Goal: Information Seeking & Learning: Learn about a topic

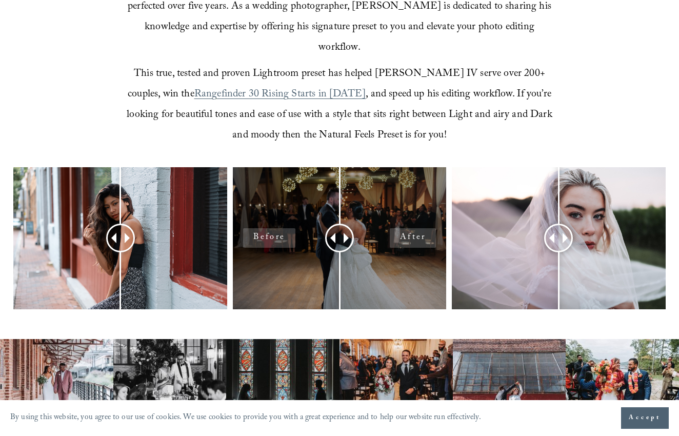
scroll to position [356, 0]
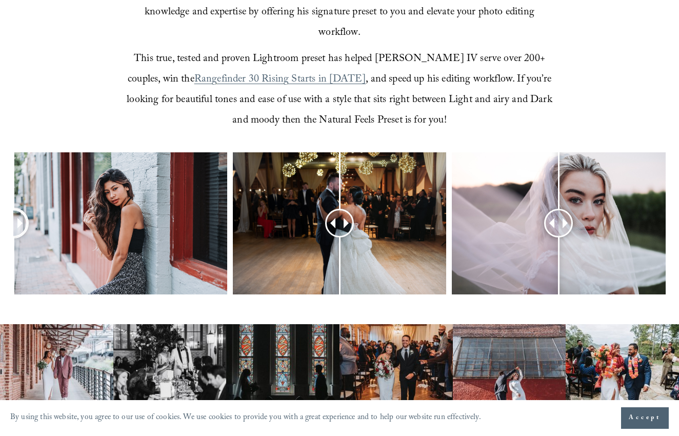
drag, startPoint x: 121, startPoint y: 200, endPoint x: -47, endPoint y: 145, distance: 176.5
click at [0, 145] on html "By using this website, you agree to our use of cookies. We use cookies to provi…" at bounding box center [339, 393] width 679 height 1498
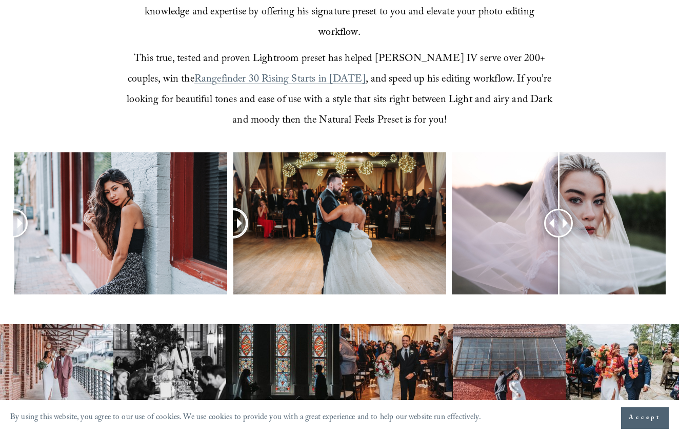
drag, startPoint x: 342, startPoint y: 191, endPoint x: -17, endPoint y: 200, distance: 359.7
click at [0, 200] on html "By using this website, you agree to our use of cookies. We use cookies to provi…" at bounding box center [339, 393] width 679 height 1498
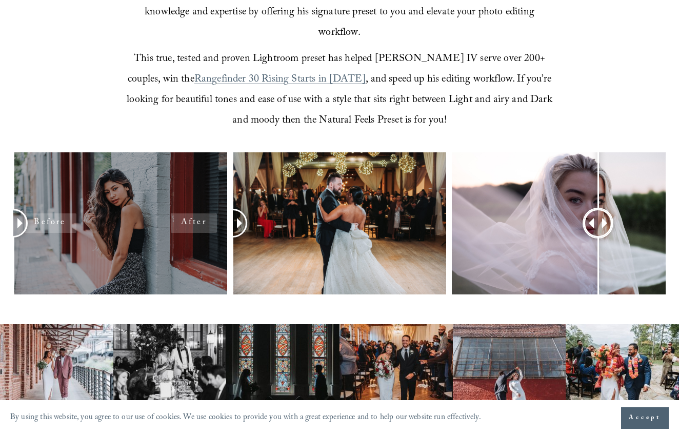
drag, startPoint x: 569, startPoint y: 197, endPoint x: 134, endPoint y: 150, distance: 437.5
click at [134, 152] on div at bounding box center [339, 237] width 679 height 171
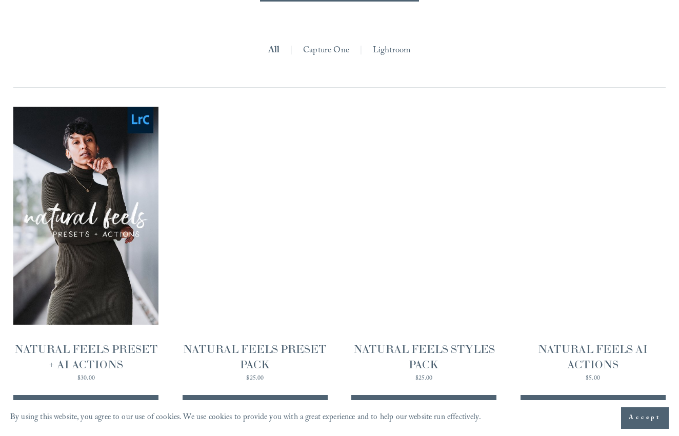
scroll to position [881, 0]
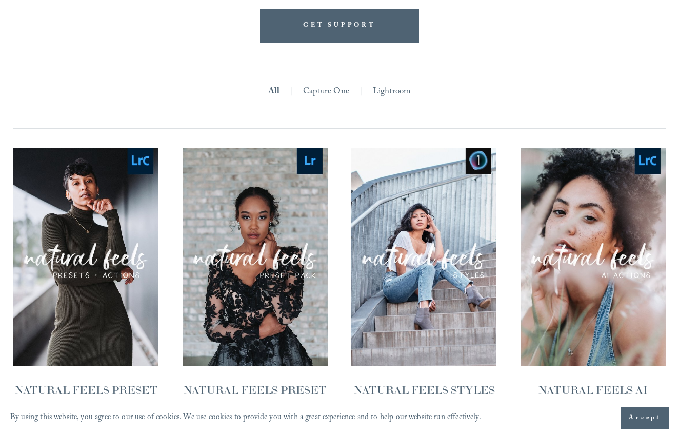
click at [333, 84] on link "Capture One" at bounding box center [326, 92] width 46 height 17
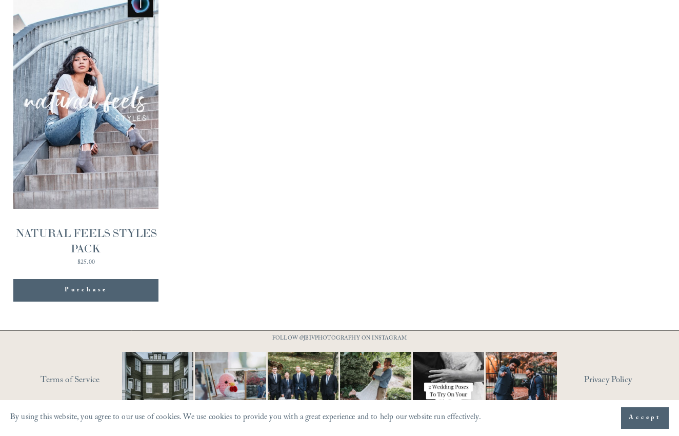
scroll to position [1010, 0]
drag, startPoint x: 11, startPoint y: 211, endPoint x: 115, endPoint y: 233, distance: 106.4
click at [115, 233] on div "**********" at bounding box center [339, 115] width 679 height 402
copy div "NATURAL FEELS STYLES PACK"
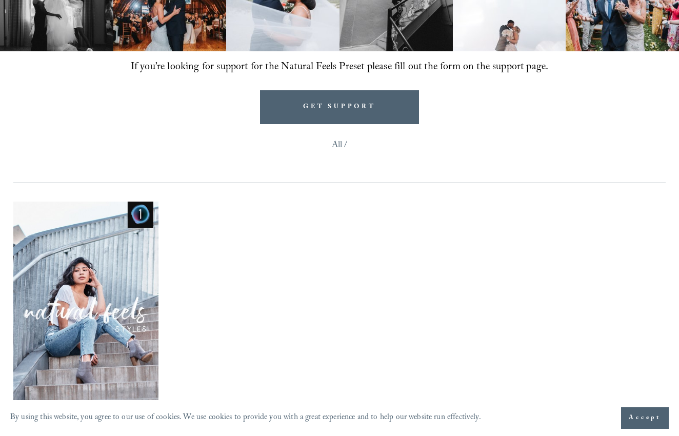
scroll to position [846, 0]
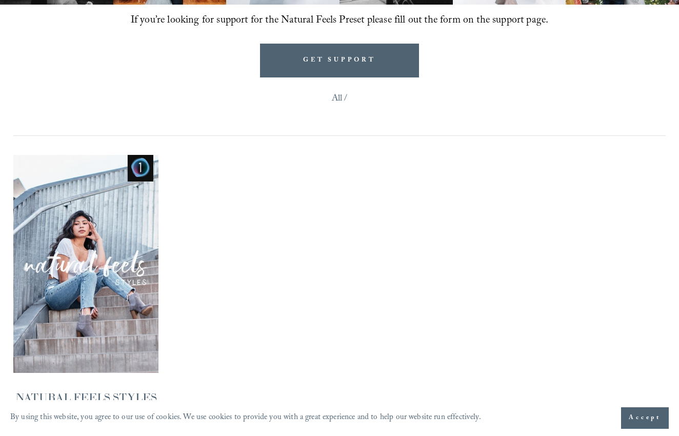
click at [243, 242] on div "Quick View" at bounding box center [339, 310] width 652 height 311
click at [56, 250] on span "Quick View" at bounding box center [86, 264] width 64 height 28
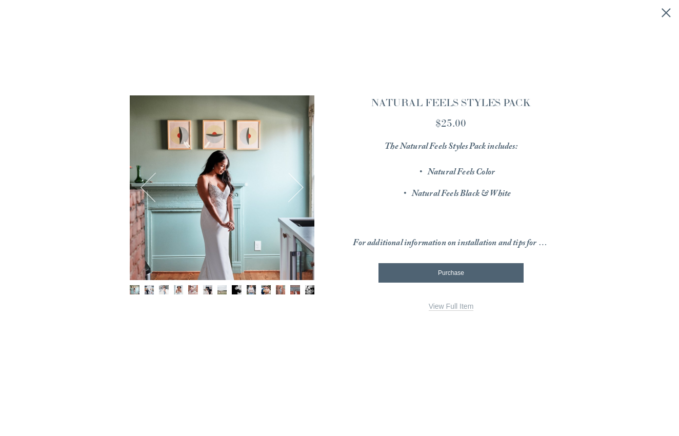
click at [217, 171] on div "Image 1 of 13" at bounding box center [222, 187] width 185 height 185
click at [299, 192] on button "Next" at bounding box center [288, 187] width 31 height 31
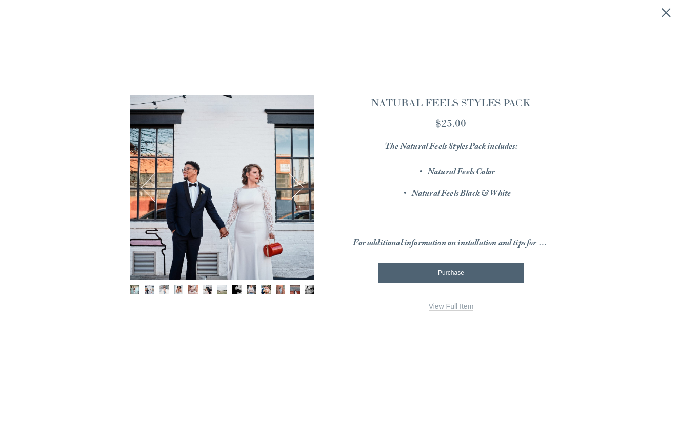
click at [299, 192] on button "Next" at bounding box center [288, 187] width 31 height 31
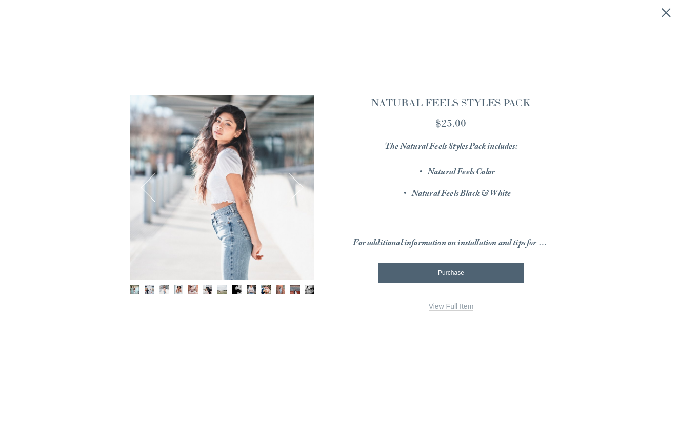
click at [299, 192] on button "Next" at bounding box center [288, 187] width 31 height 31
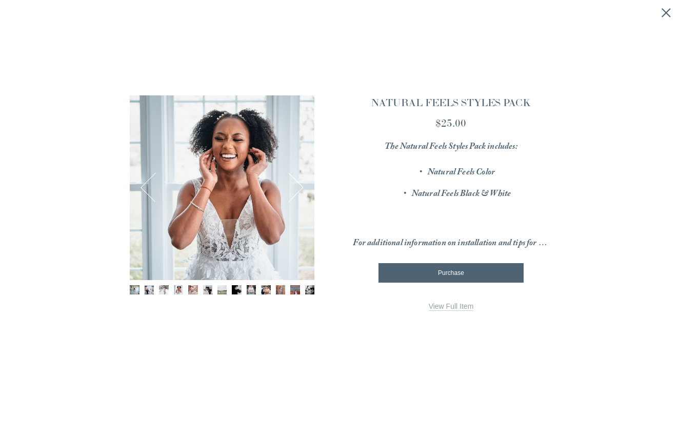
click at [299, 192] on button "Next" at bounding box center [288, 187] width 31 height 31
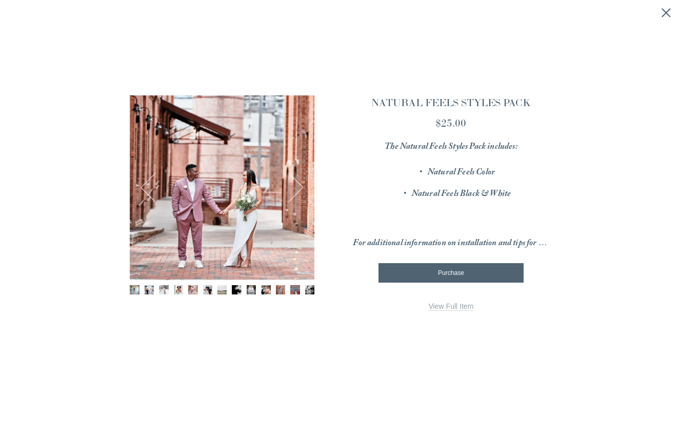
click at [298, 192] on button "Next" at bounding box center [288, 187] width 31 height 31
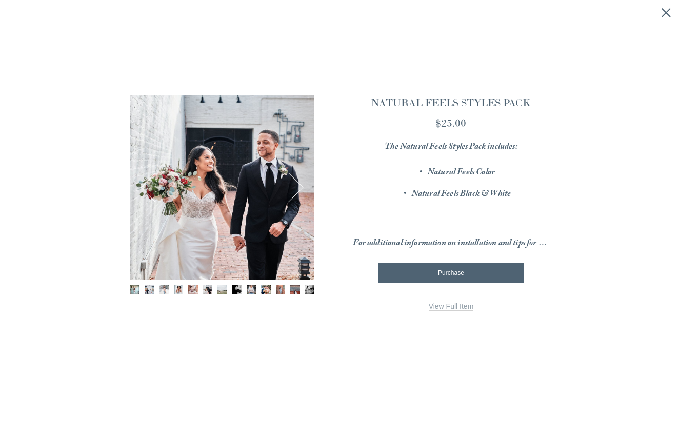
click at [298, 192] on button "Next" at bounding box center [288, 187] width 31 height 31
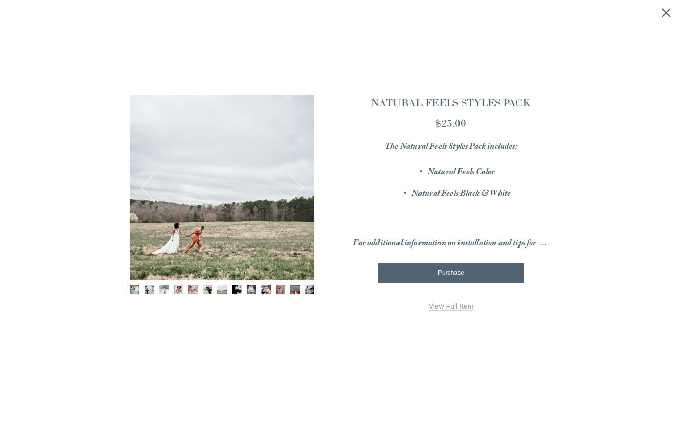
click at [298, 192] on button "Next" at bounding box center [288, 187] width 31 height 31
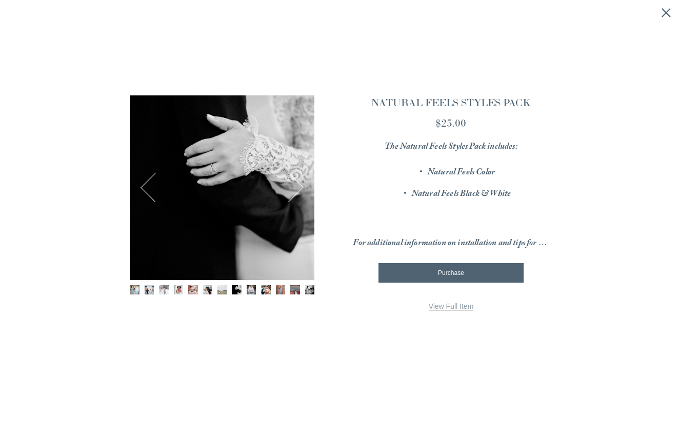
click at [298, 192] on button "Next" at bounding box center [288, 187] width 31 height 31
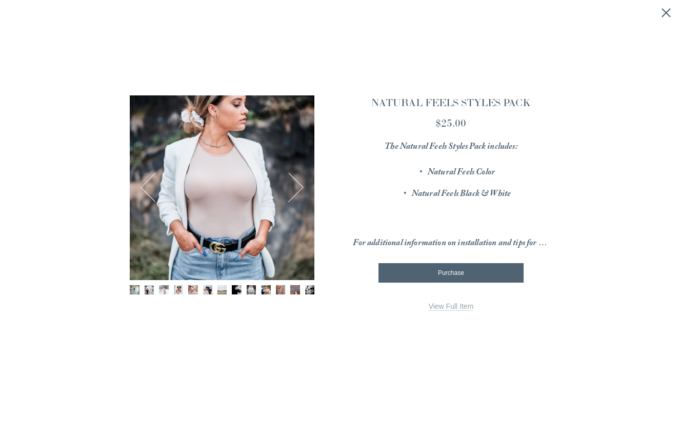
click at [298, 192] on button "Next" at bounding box center [288, 187] width 31 height 31
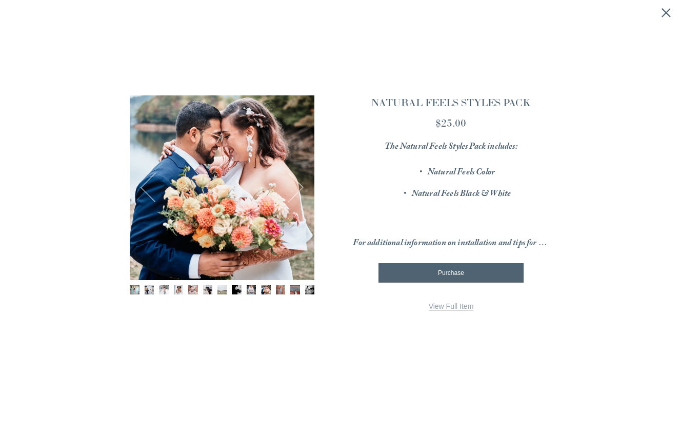
click at [297, 192] on button "Next" at bounding box center [288, 187] width 31 height 31
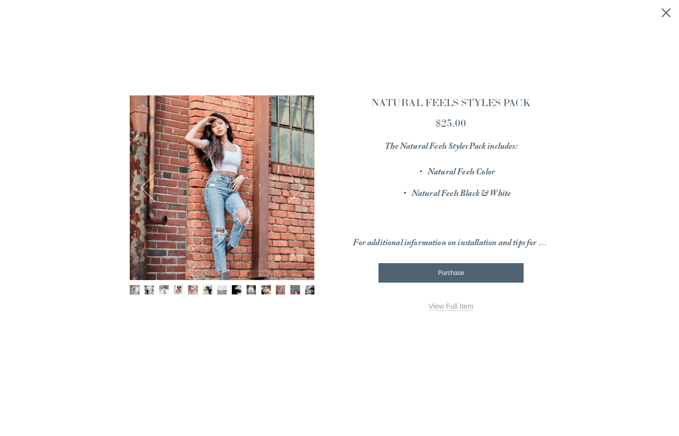
click at [297, 192] on button "Next" at bounding box center [288, 187] width 31 height 31
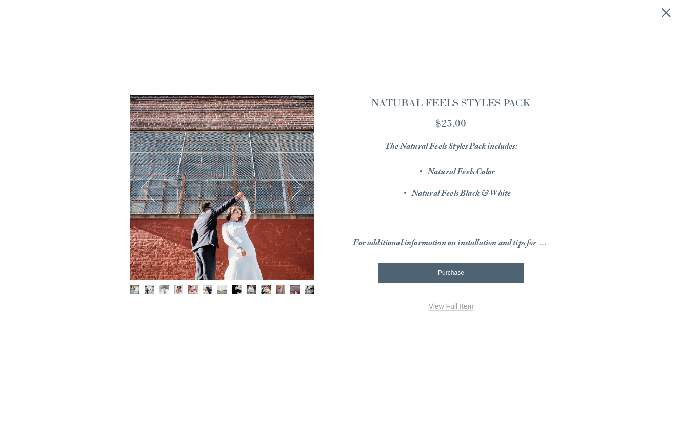
click at [297, 192] on button "Next" at bounding box center [288, 187] width 31 height 31
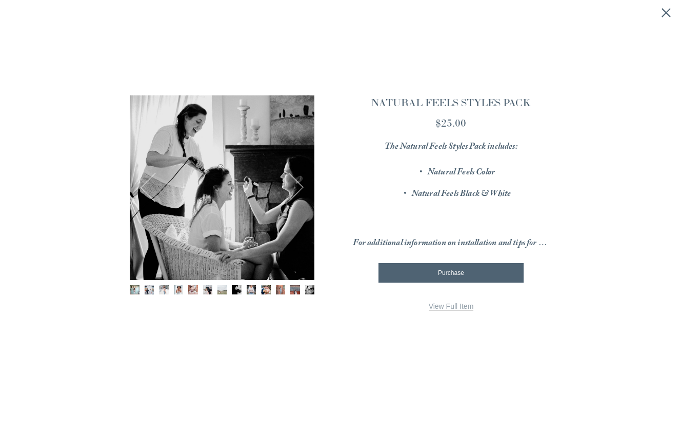
click at [297, 192] on button "Next" at bounding box center [288, 187] width 31 height 31
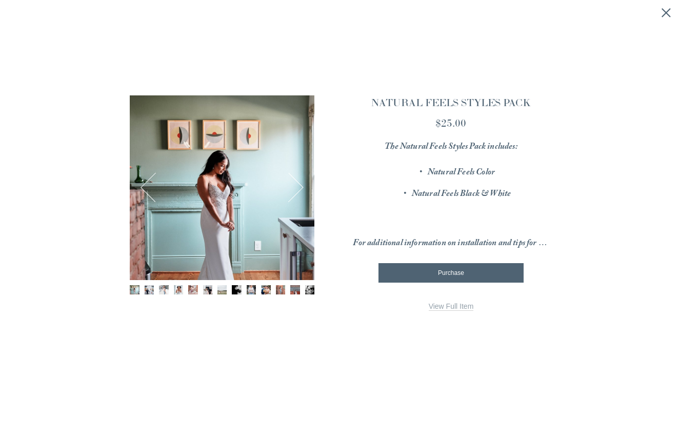
click at [297, 192] on button "Next" at bounding box center [288, 187] width 31 height 31
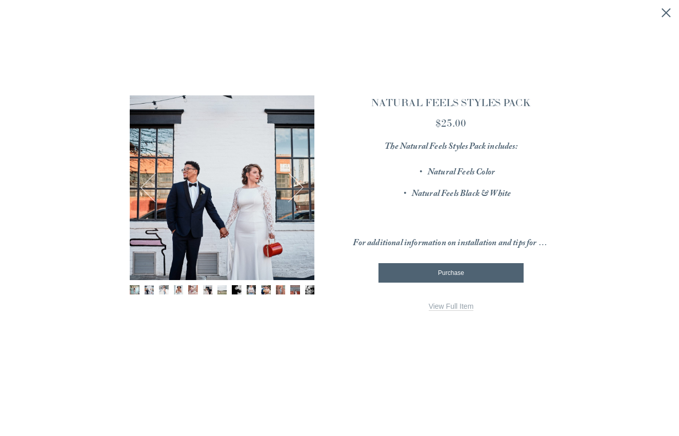
click at [297, 192] on button "Next" at bounding box center [288, 187] width 31 height 31
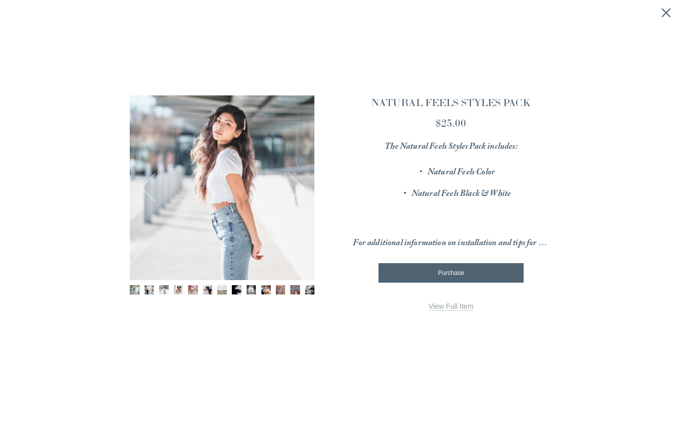
click at [669, 12] on icon "Close quick view" at bounding box center [666, 13] width 10 height 10
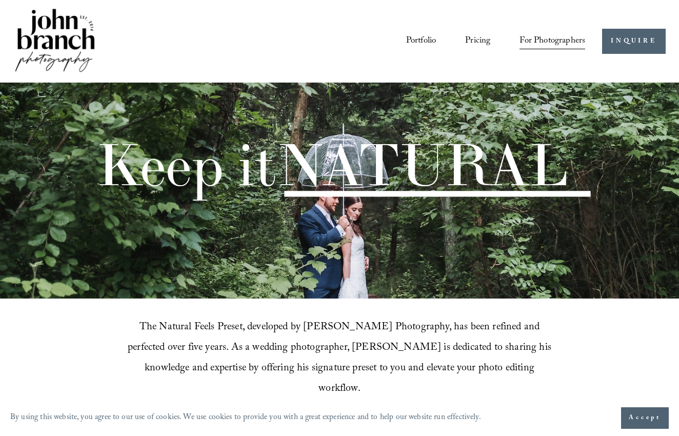
scroll to position [0, 0]
click at [434, 41] on link "Portfolio" at bounding box center [421, 41] width 30 height 19
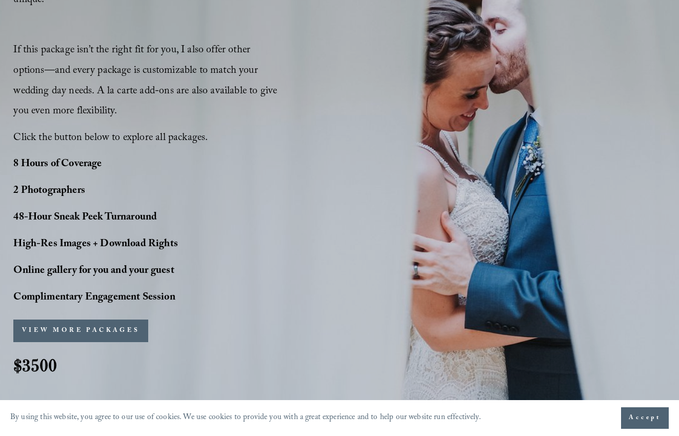
scroll to position [766, 0]
click at [136, 320] on button "VIEW MORE PACKAGES" at bounding box center [80, 331] width 135 height 23
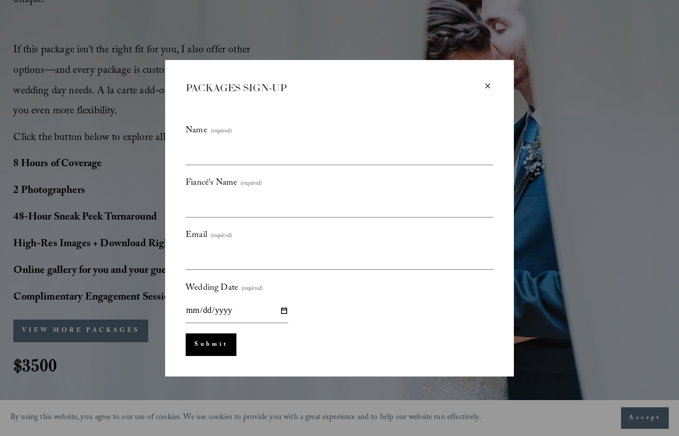
click at [486, 87] on div "×" at bounding box center [487, 86] width 11 height 11
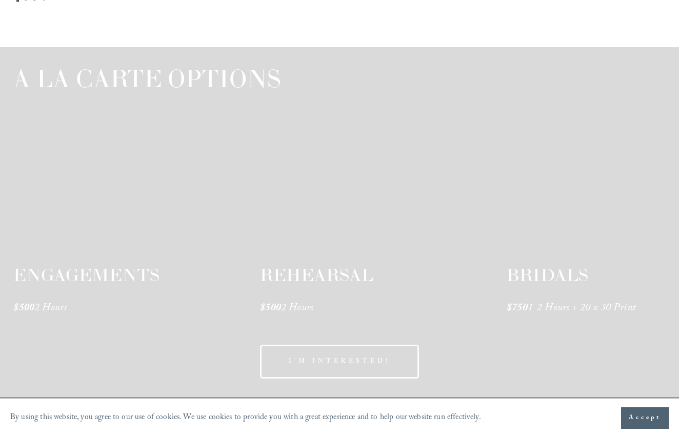
scroll to position [1566, 0]
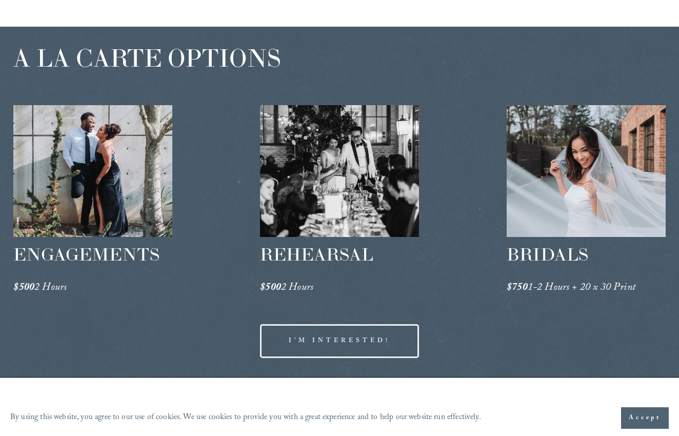
click at [547, 174] on div at bounding box center [586, 171] width 159 height 132
click at [547, 243] on span "BRIDALS" at bounding box center [548, 254] width 82 height 22
click at [584, 152] on div at bounding box center [586, 171] width 159 height 132
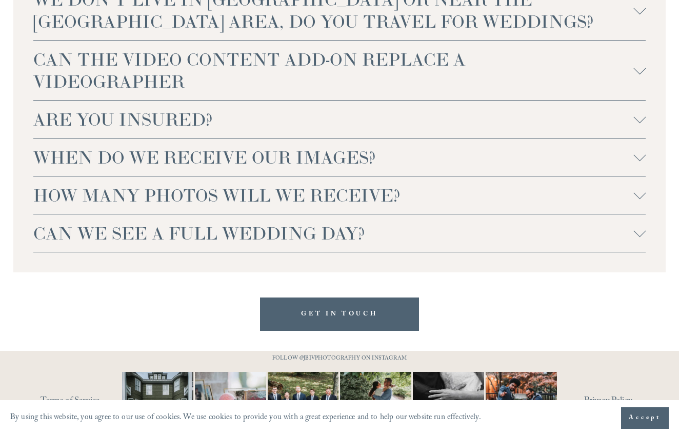
scroll to position [2388, 0]
